Goal: Task Accomplishment & Management: Complete application form

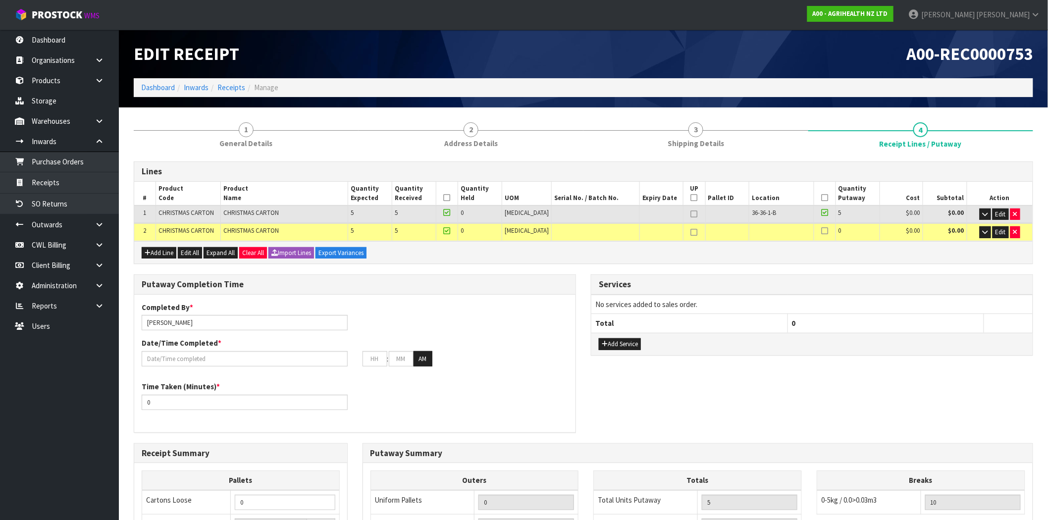
click at [691, 214] on icon at bounding box center [694, 214] width 7 height 0
type input "1"
type input "5"
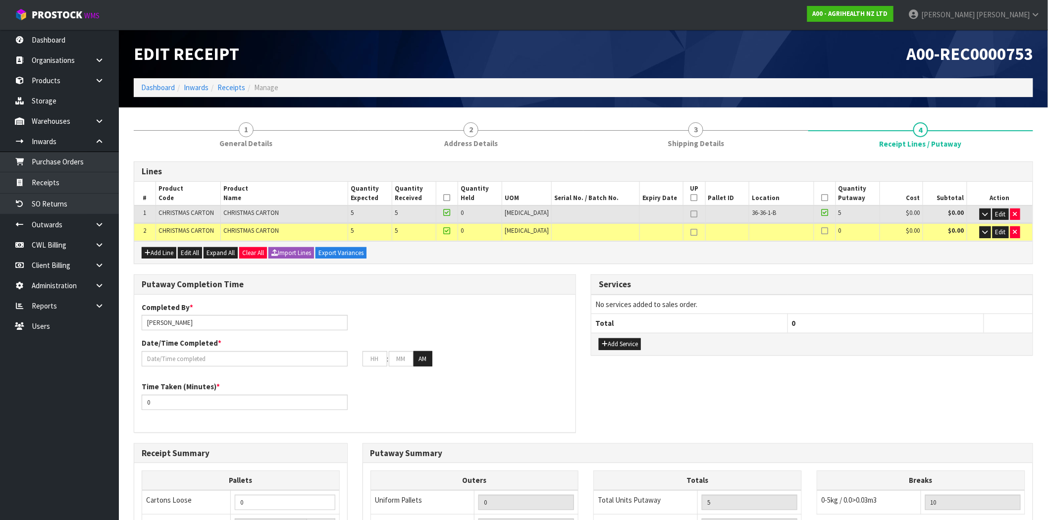
type input "6"
click at [691, 233] on icon at bounding box center [694, 232] width 7 height 0
type input "2"
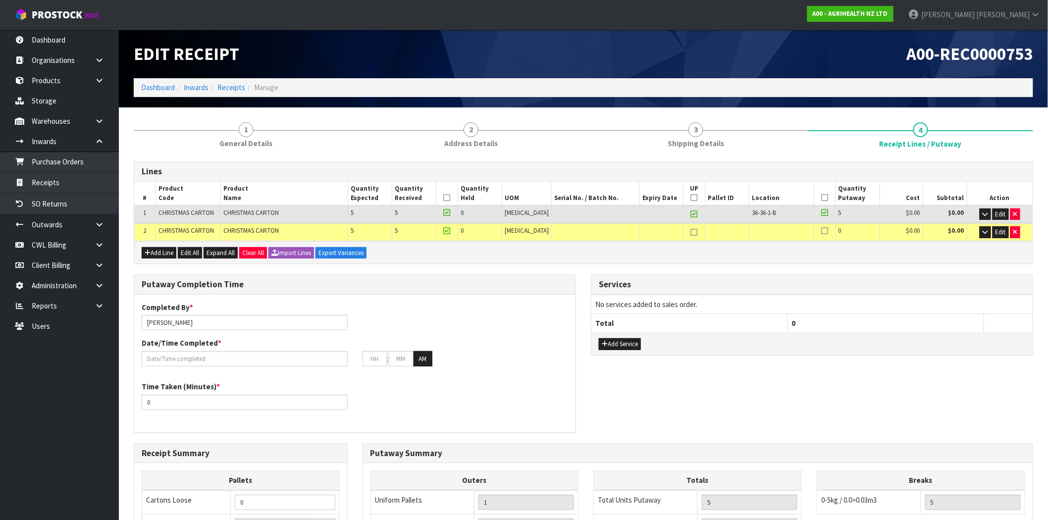
type input "0"
type input "2"
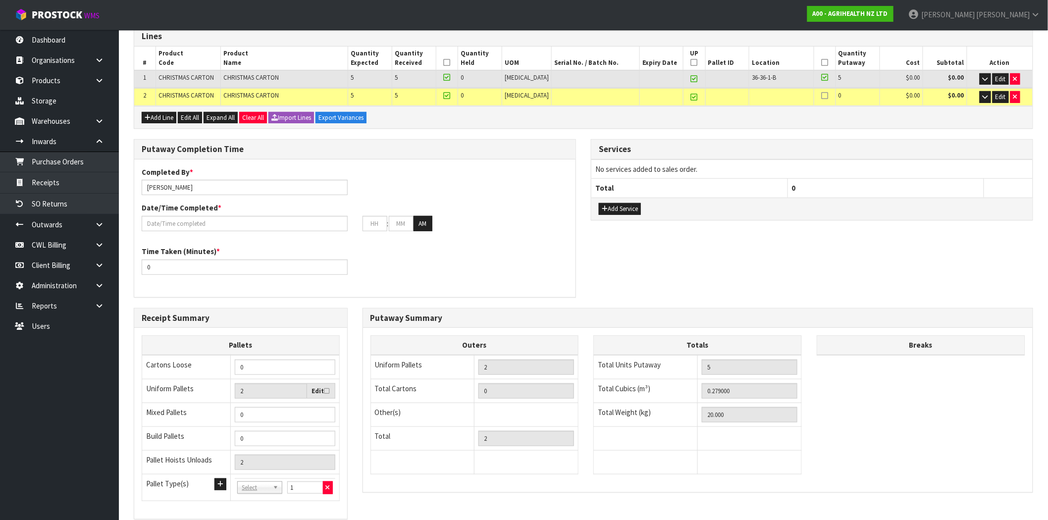
scroll to position [204, 0]
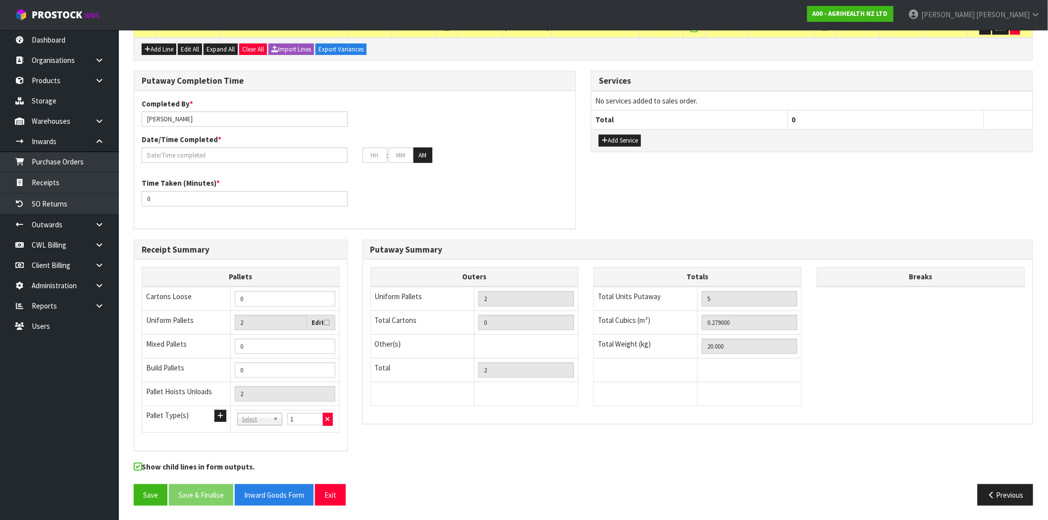
click at [327, 323] on icon at bounding box center [326, 323] width 5 height 6
click at [0, 0] on input "checkbox" at bounding box center [0, 0] width 0 height 0
click at [327, 323] on icon at bounding box center [326, 323] width 5 height 6
click at [0, 0] on input "checkbox" at bounding box center [0, 0] width 0 height 0
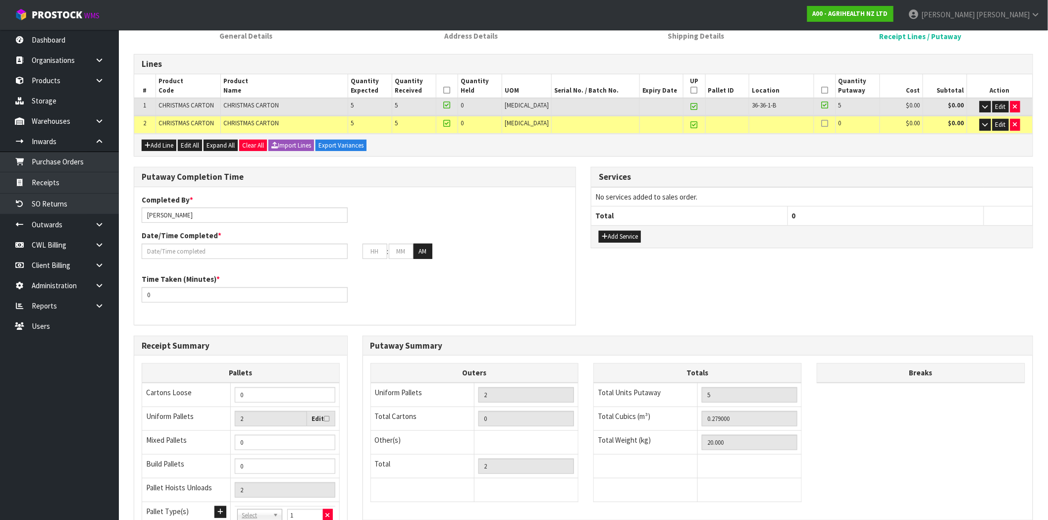
scroll to position [0, 0]
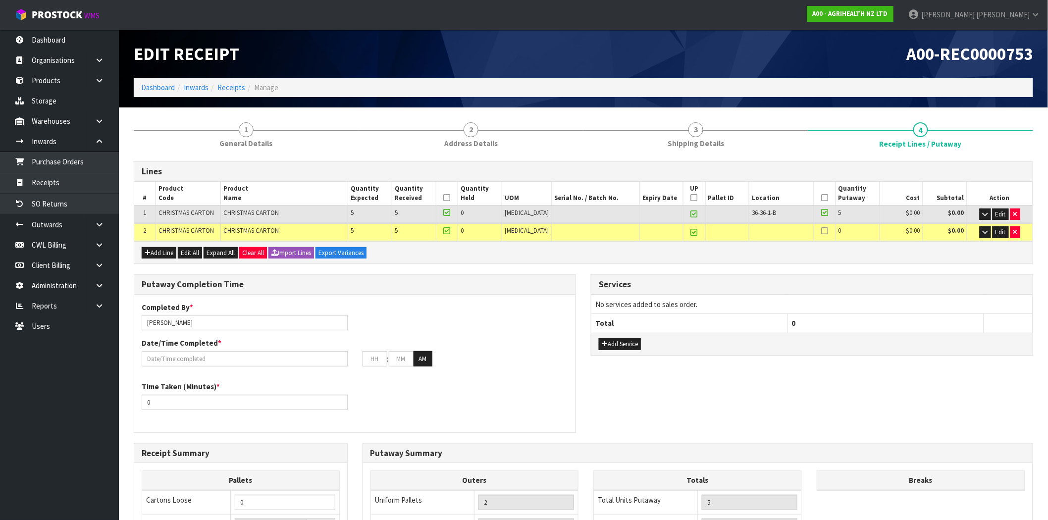
click at [691, 214] on icon at bounding box center [694, 214] width 7 height 0
type input "1"
type input "5"
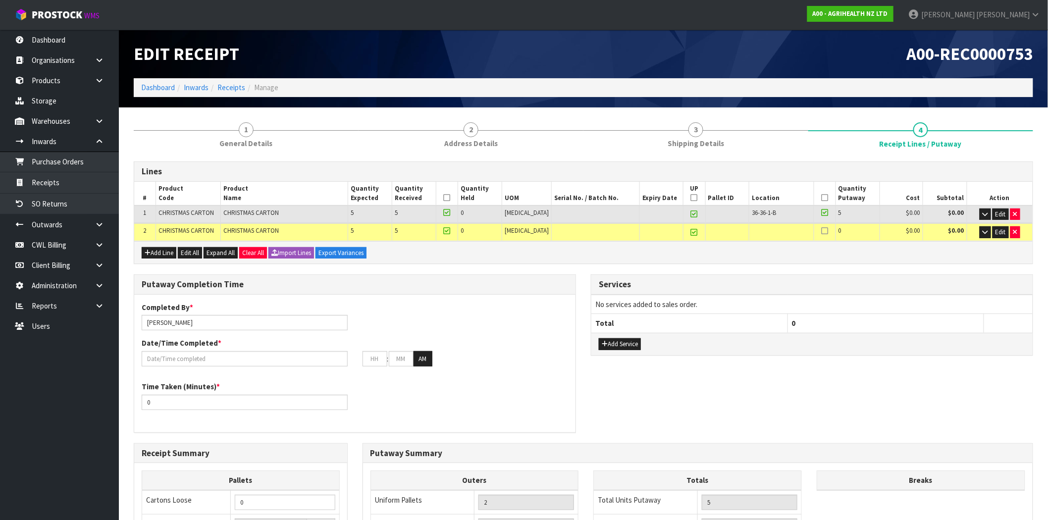
type input "6"
click at [691, 233] on icon at bounding box center [694, 232] width 7 height 0
type input "0"
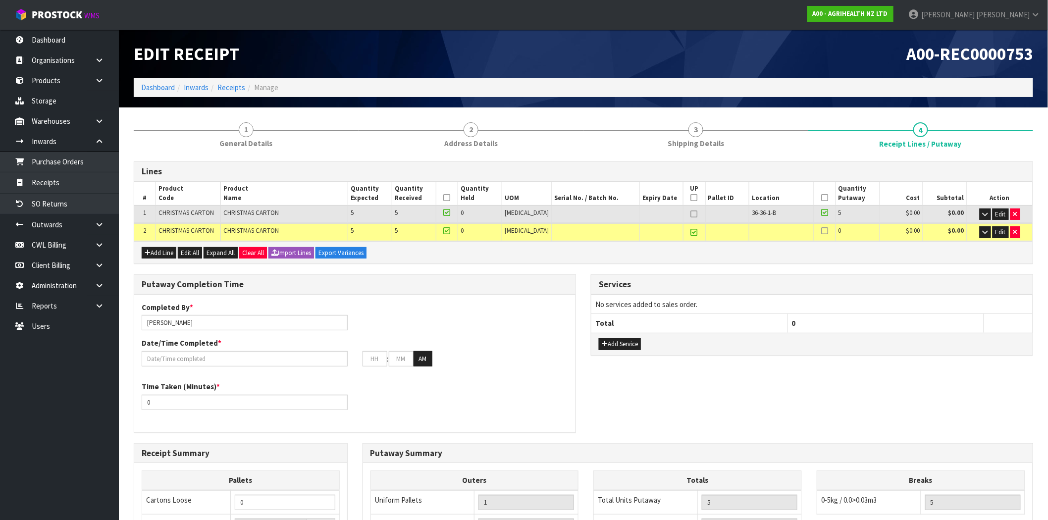
type input "10"
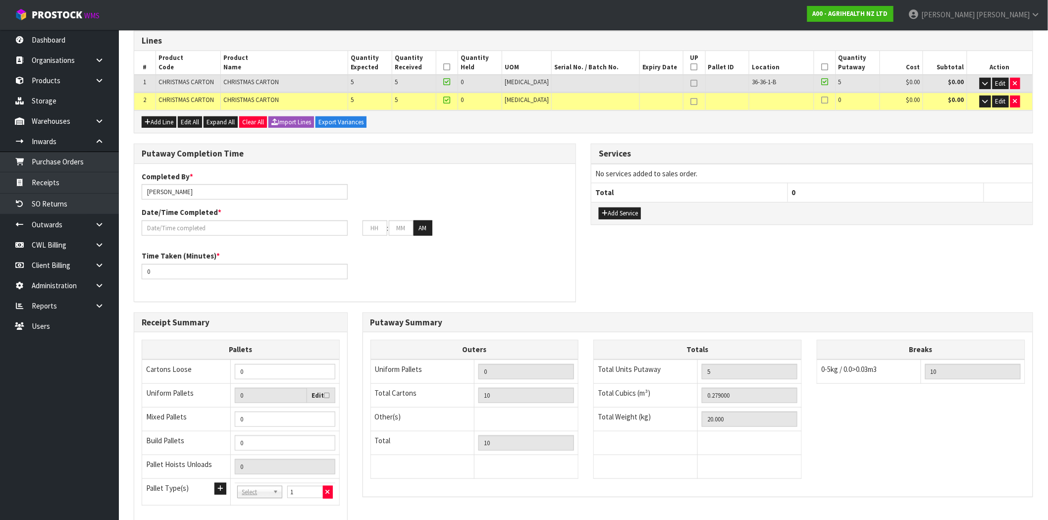
scroll to position [204, 0]
